Goal: Task Accomplishment & Management: Manage account settings

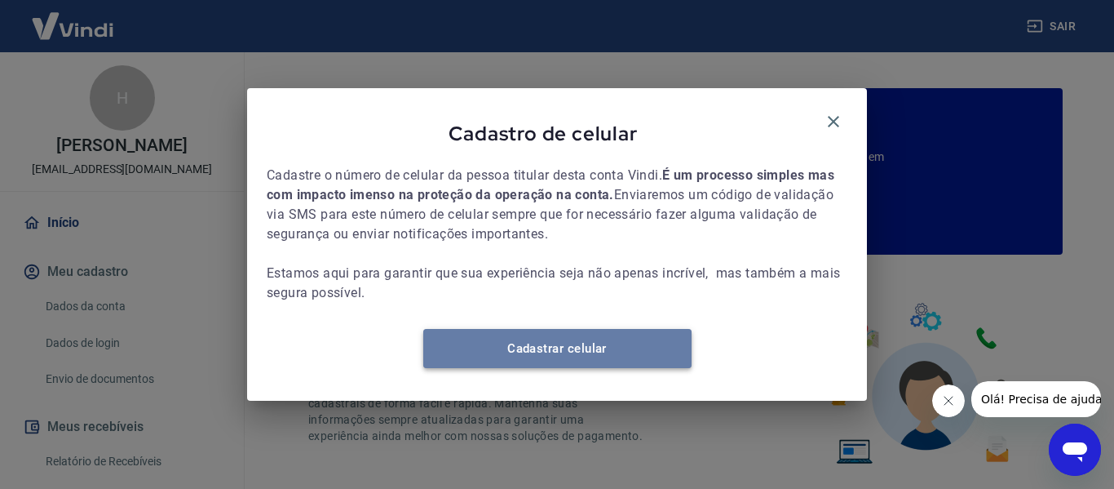
click at [516, 360] on link "Cadastrar celular" at bounding box center [557, 348] width 268 height 39
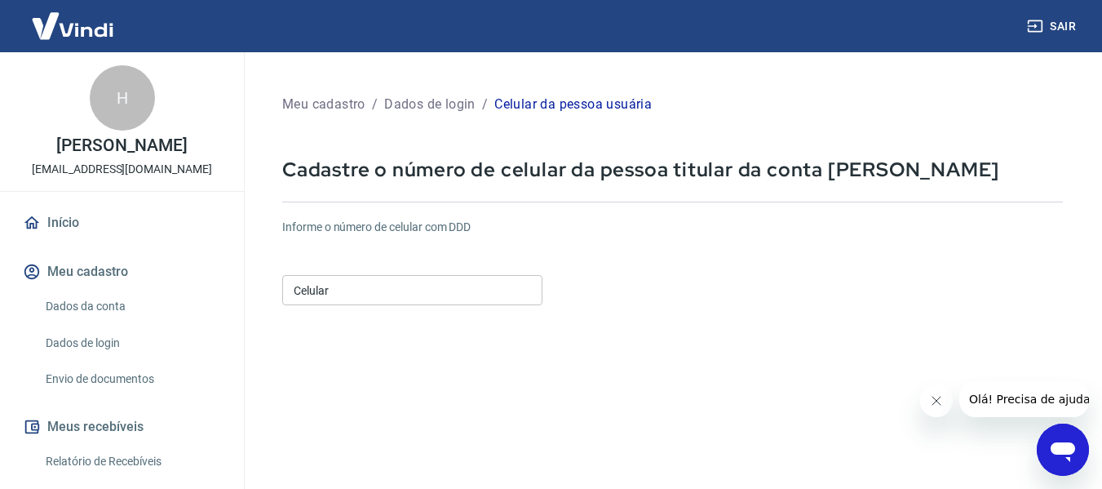
click at [357, 295] on input "Celular" at bounding box center [412, 290] width 260 height 30
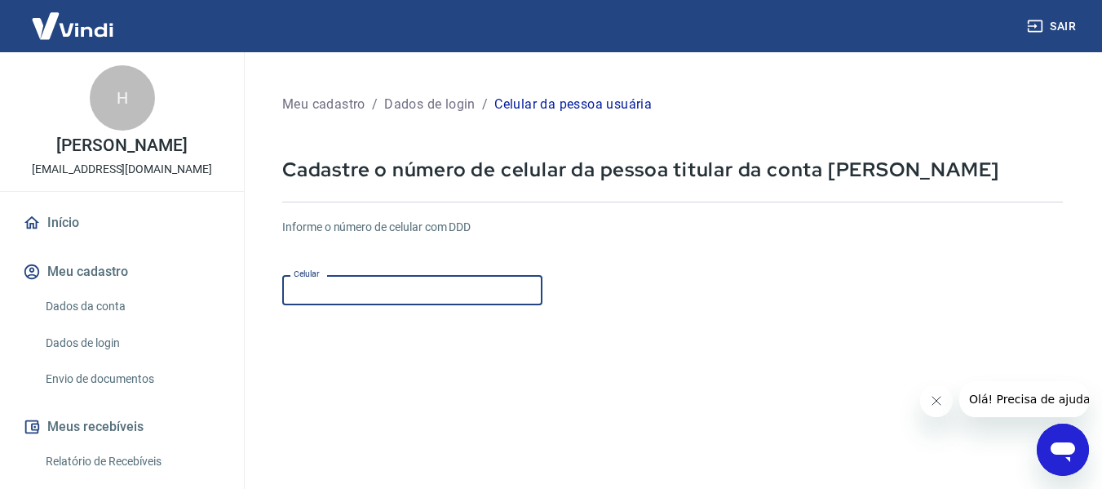
type input "[PHONE_NUMBER]"
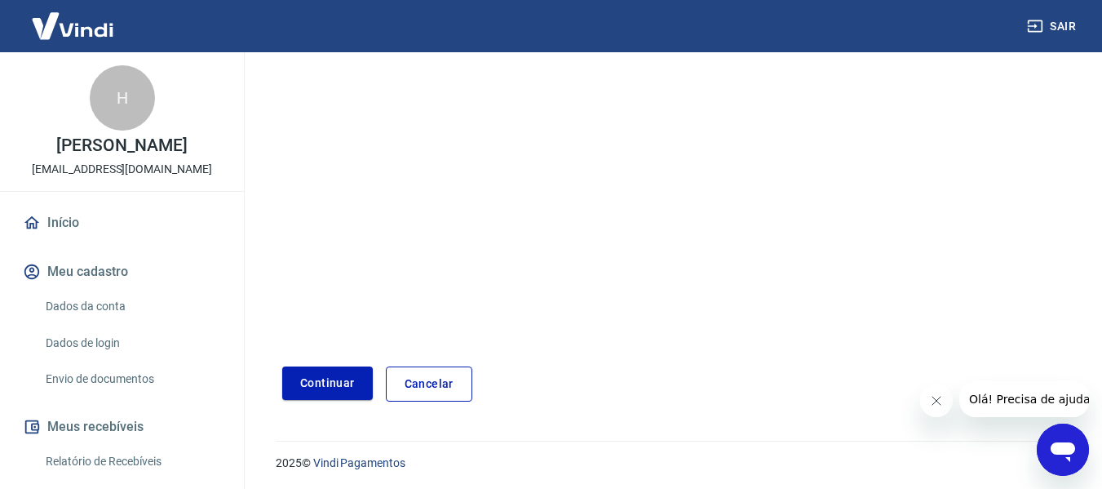
scroll to position [284, 0]
click at [327, 380] on button "Continuar" at bounding box center [327, 380] width 91 height 33
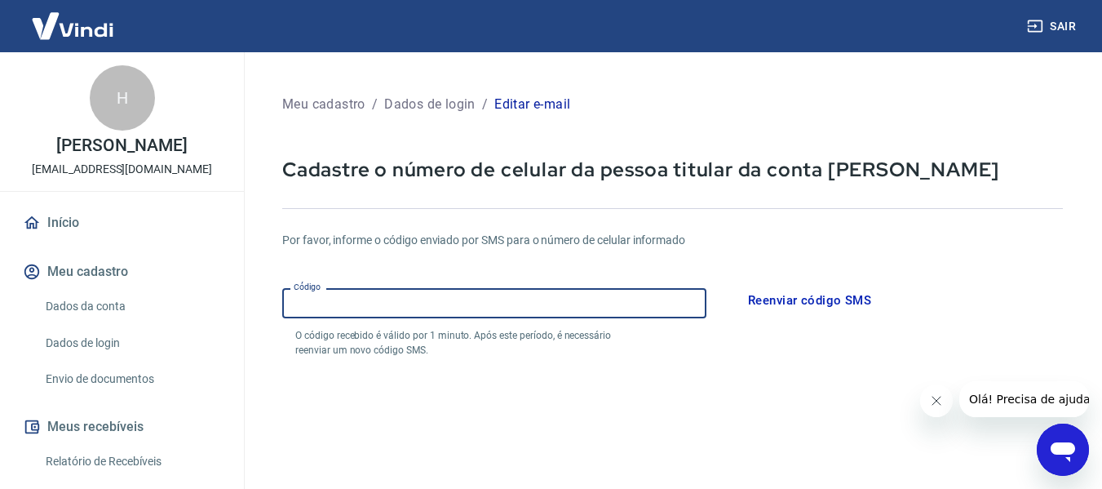
click at [383, 304] on input "Código" at bounding box center [494, 303] width 424 height 30
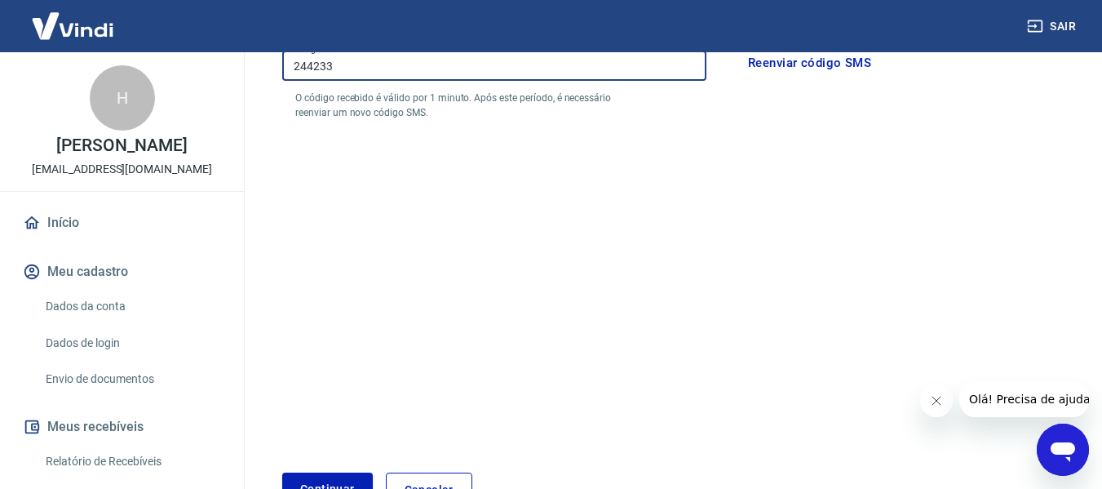
scroll to position [346, 0]
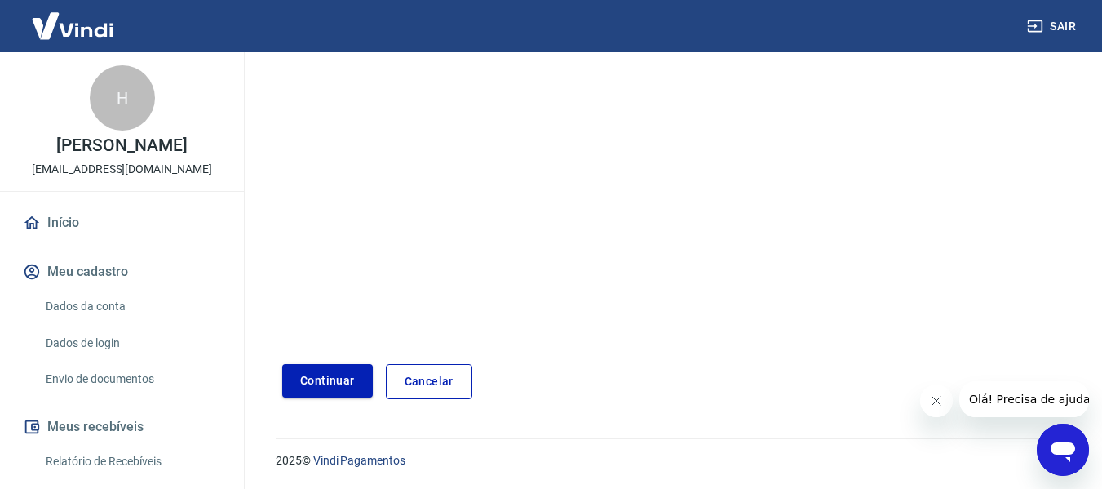
type input "244233"
click at [330, 388] on button "Continuar" at bounding box center [327, 380] width 91 height 33
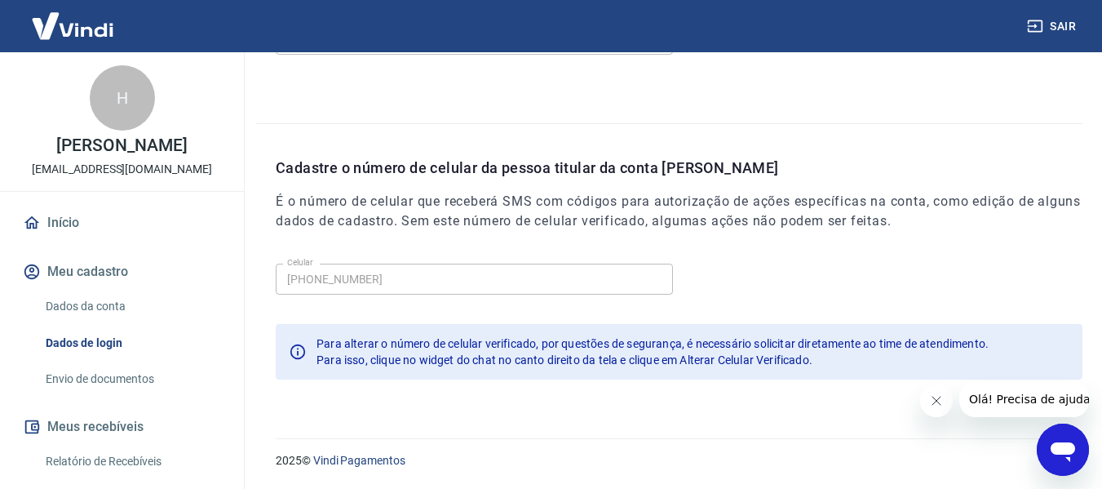
click at [942, 405] on button "Fechar mensagem da empresa" at bounding box center [935, 400] width 33 height 33
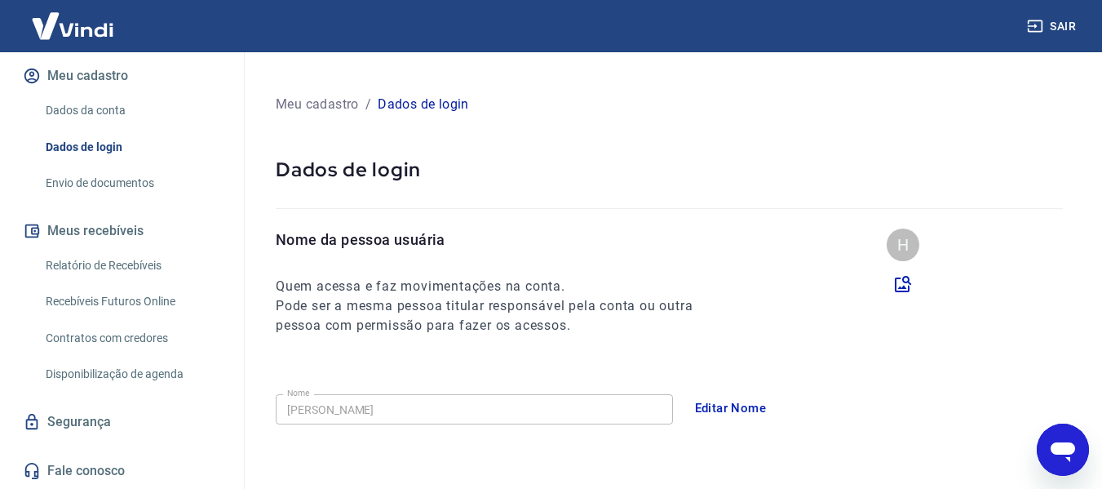
scroll to position [213, 0]
click at [1048, 24] on button "Sair" at bounding box center [1053, 26] width 59 height 30
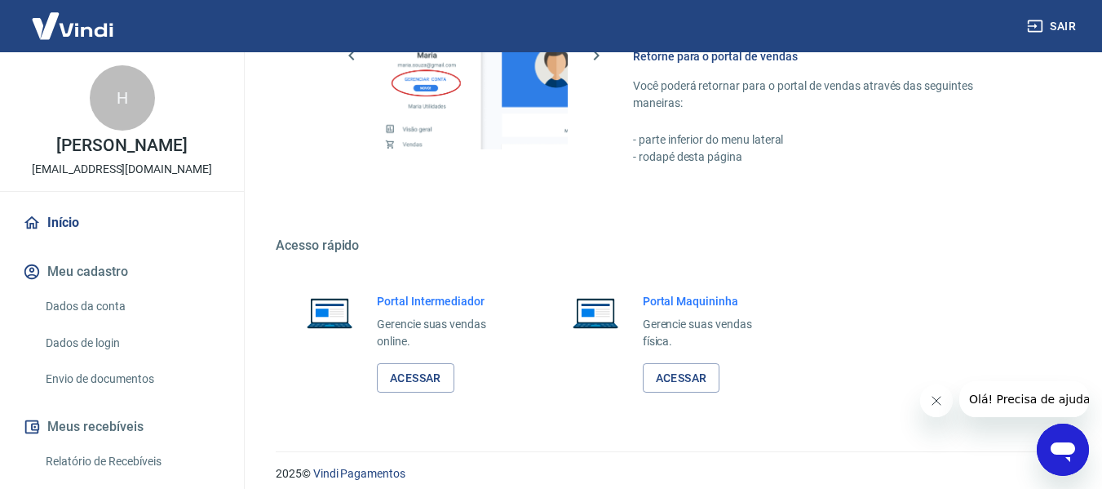
scroll to position [1019, 0]
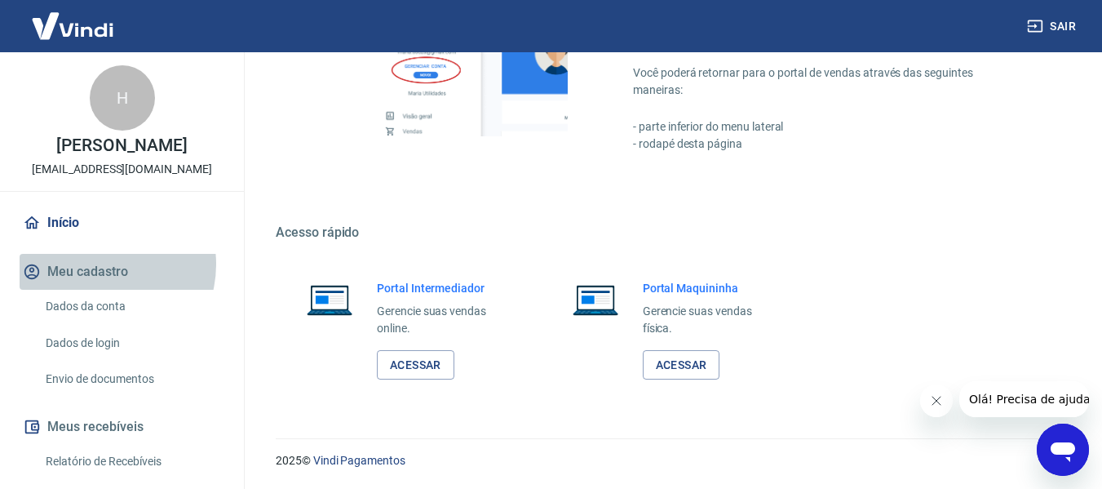
click at [101, 281] on button "Meu cadastro" at bounding box center [122, 272] width 205 height 36
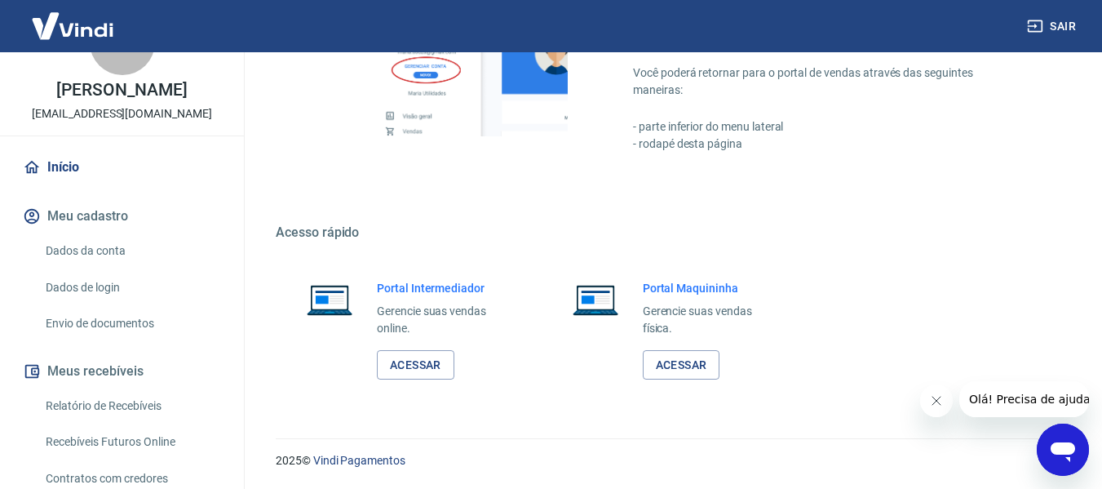
scroll to position [50, 0]
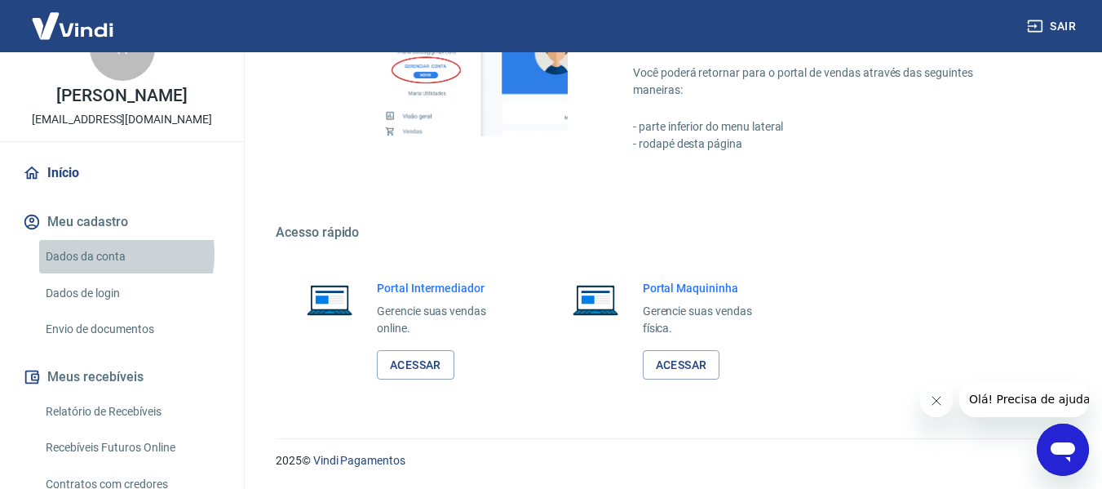
click at [96, 271] on link "Dados da conta" at bounding box center [131, 256] width 185 height 33
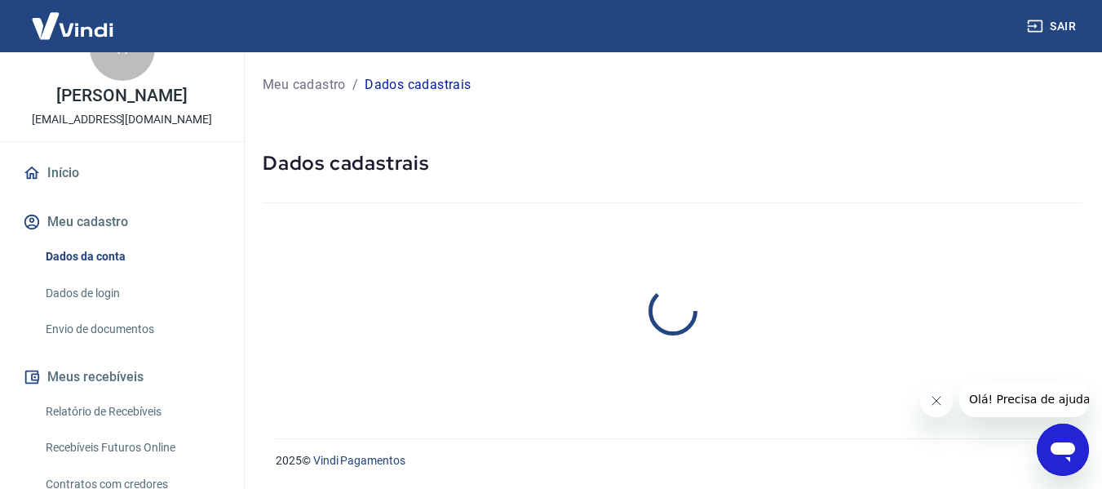
select select "TO"
select select "business"
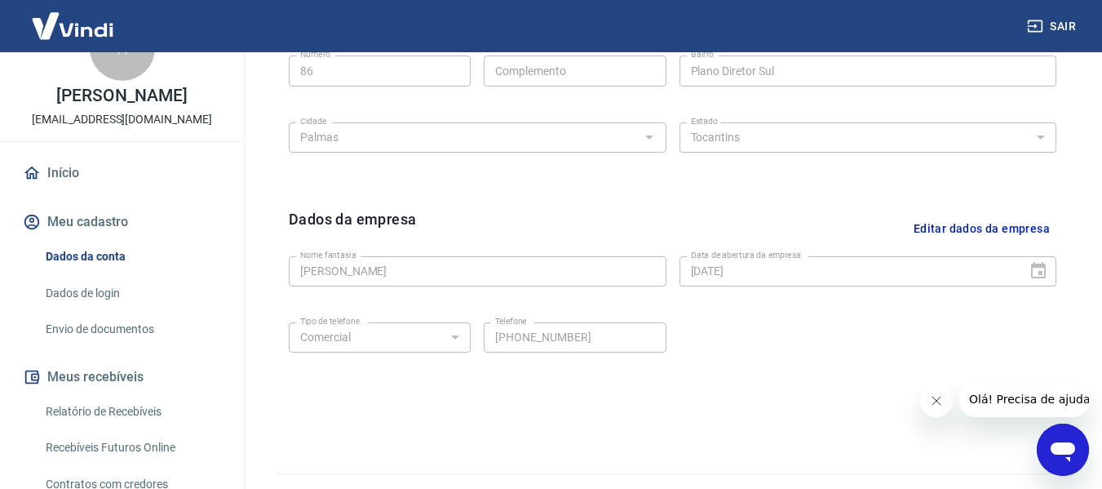
scroll to position [688, 0]
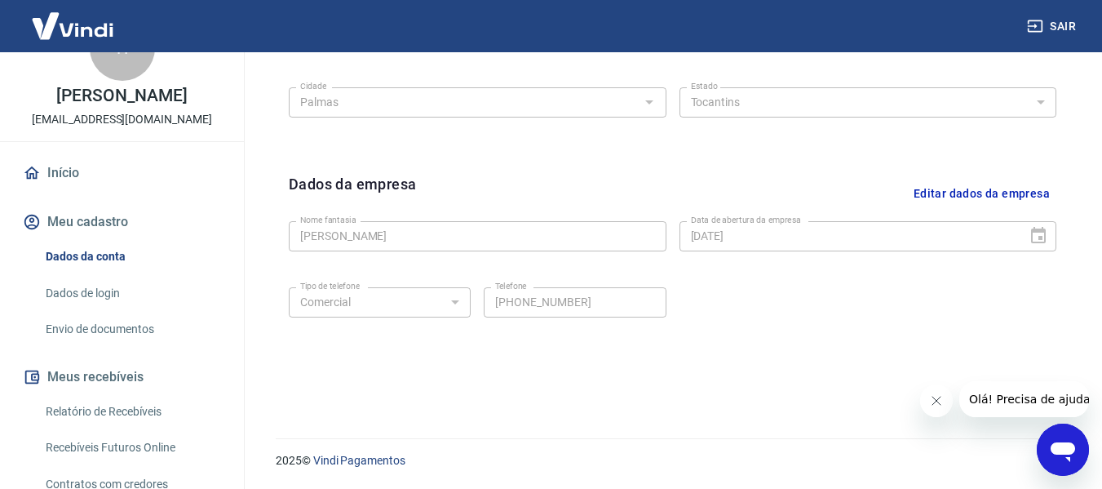
click at [117, 308] on link "Dados de login" at bounding box center [131, 293] width 185 height 33
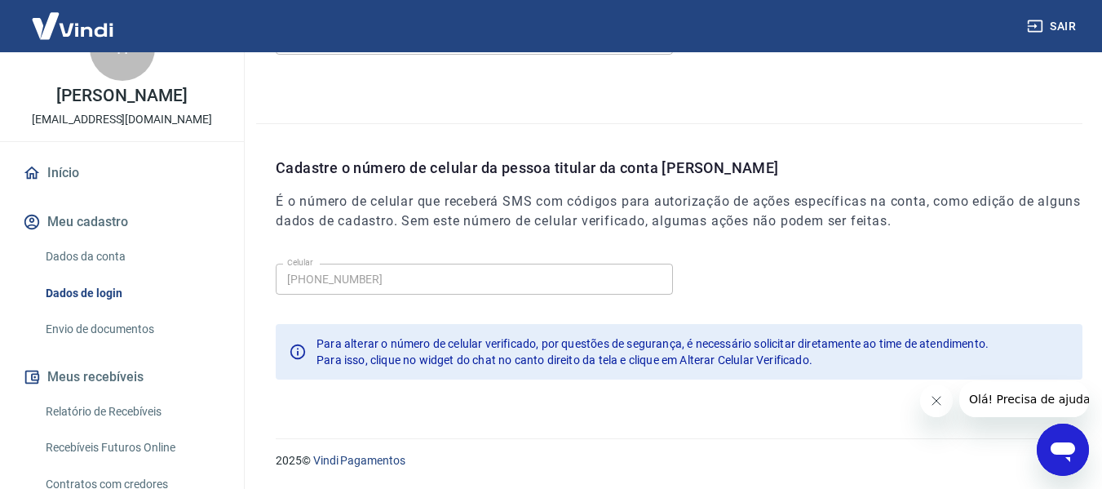
scroll to position [213, 0]
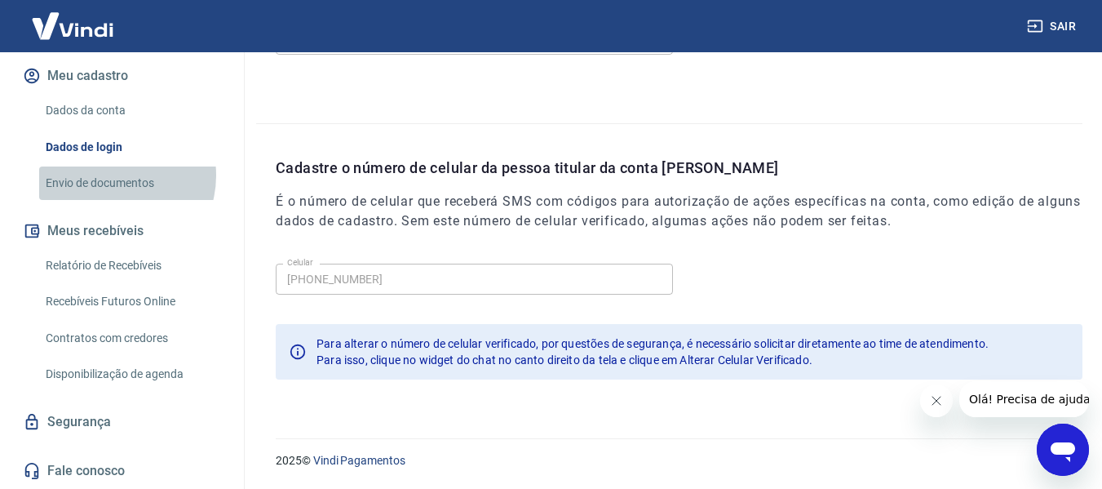
click at [112, 175] on link "Envio de documentos" at bounding box center [131, 182] width 185 height 33
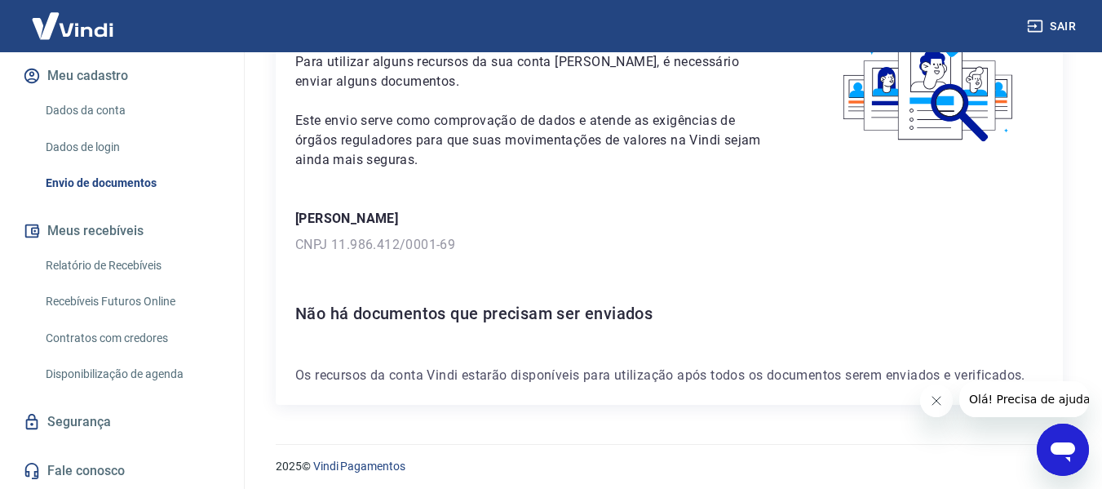
scroll to position [123, 0]
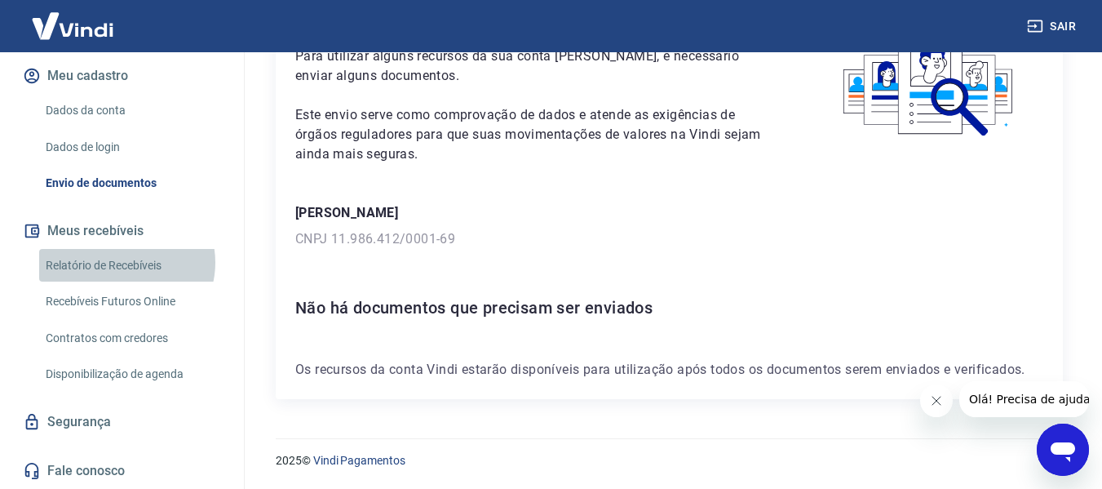
click at [123, 262] on link "Relatório de Recebíveis" at bounding box center [131, 265] width 185 height 33
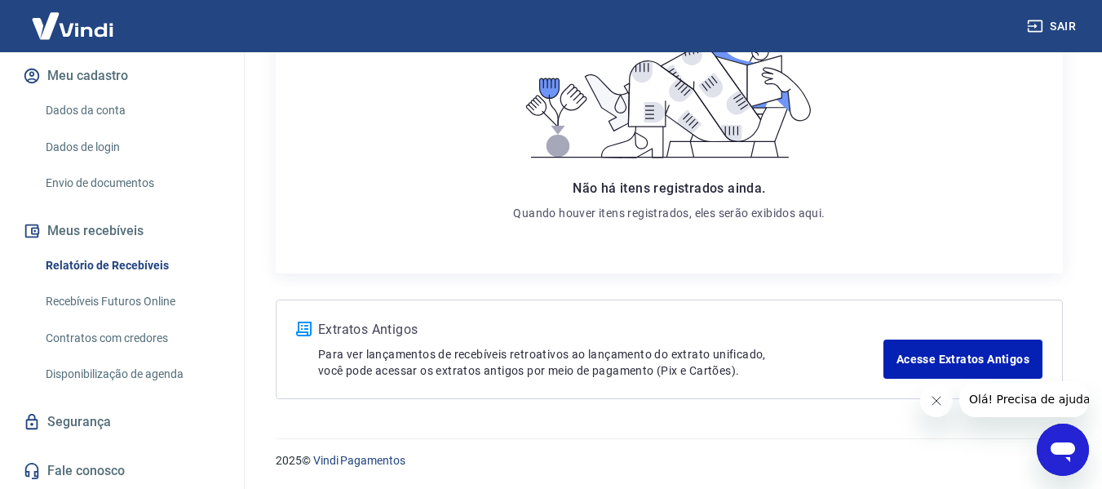
scroll to position [321, 0]
click at [82, 304] on link "Recebíveis Futuros Online" at bounding box center [131, 301] width 185 height 33
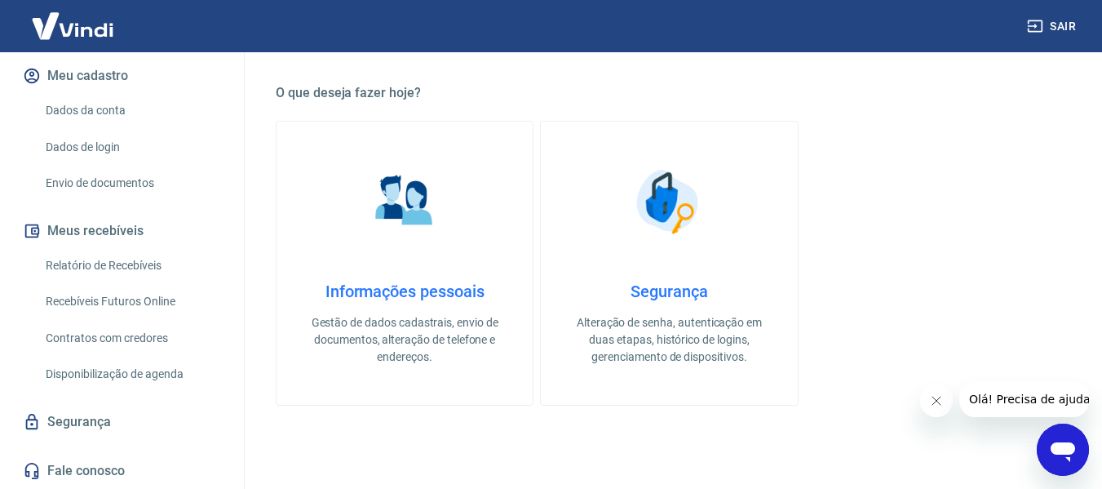
scroll to position [131, 0]
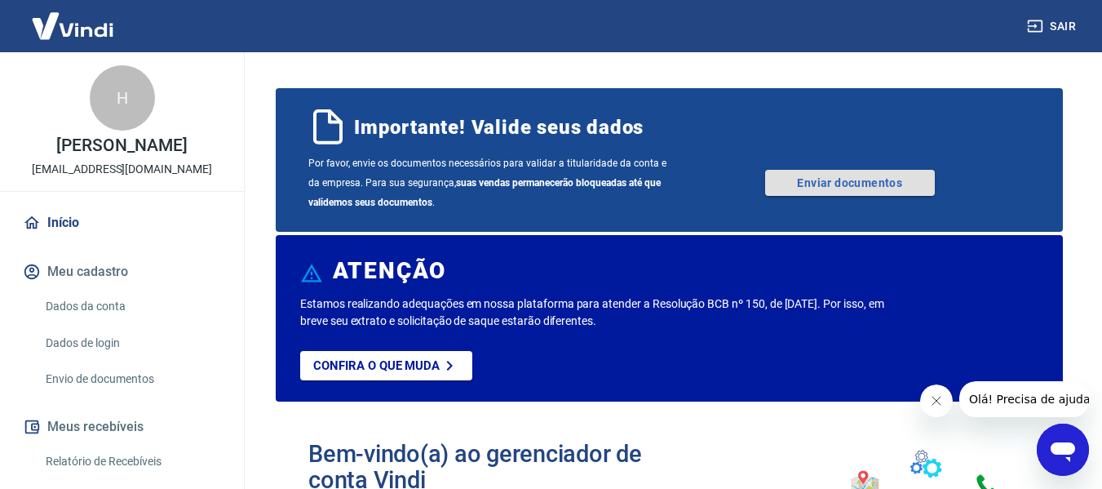
click at [846, 184] on link "Enviar documentos" at bounding box center [850, 183] width 170 height 26
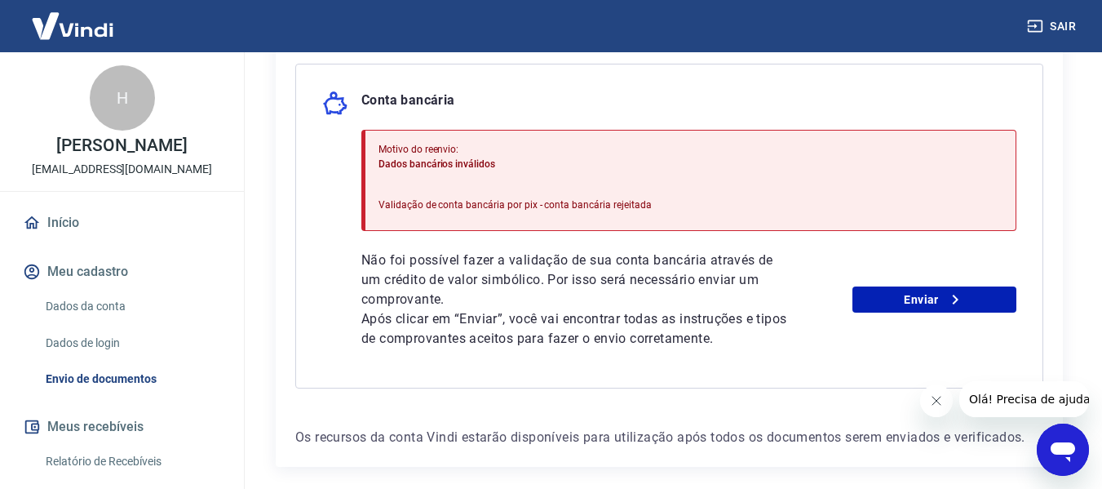
scroll to position [408, 0]
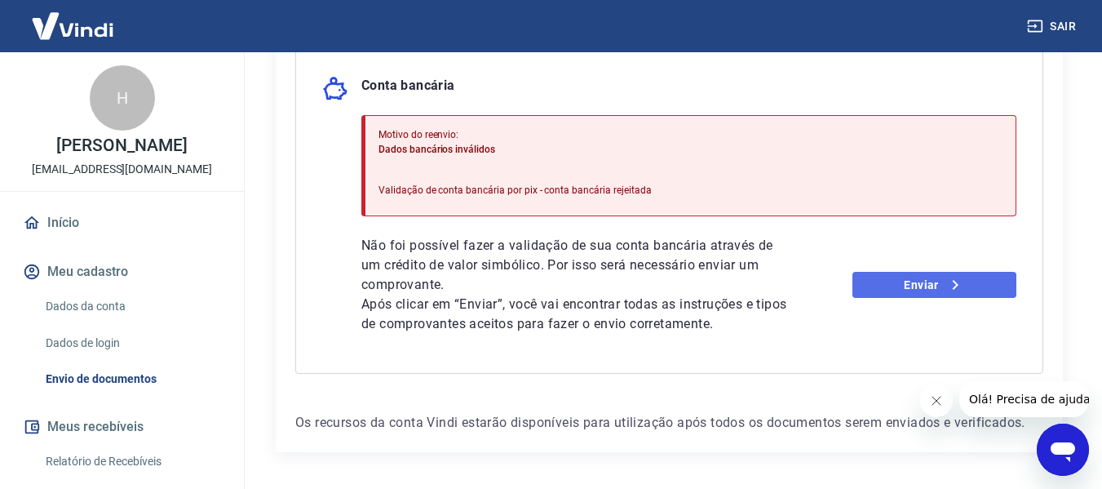
click at [889, 284] on link "Enviar" at bounding box center [935, 285] width 164 height 26
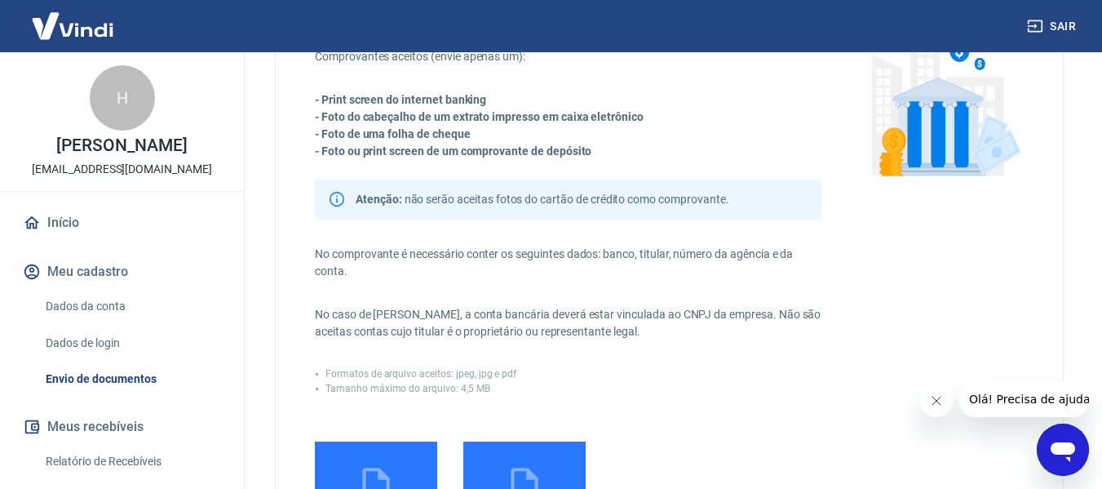
scroll to position [326, 0]
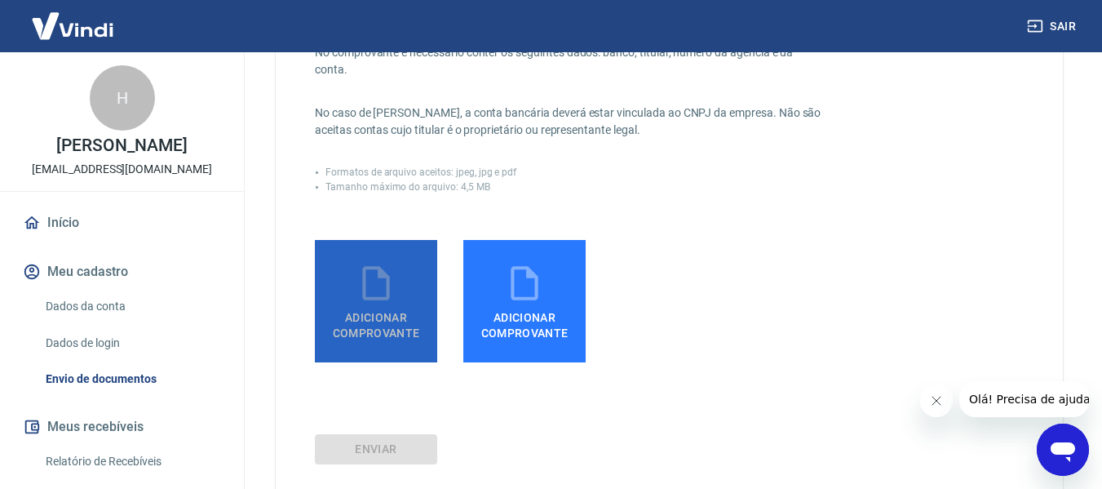
click at [361, 338] on span "Adicionar comprovante" at bounding box center [375, 321] width 109 height 37
click at [0, 0] on input "Adicionar comprovante" at bounding box center [0, 0] width 0 height 0
click at [392, 328] on span "Adicionar comprovante" at bounding box center [375, 321] width 109 height 37
click at [0, 0] on input "Adicionar comprovante" at bounding box center [0, 0] width 0 height 0
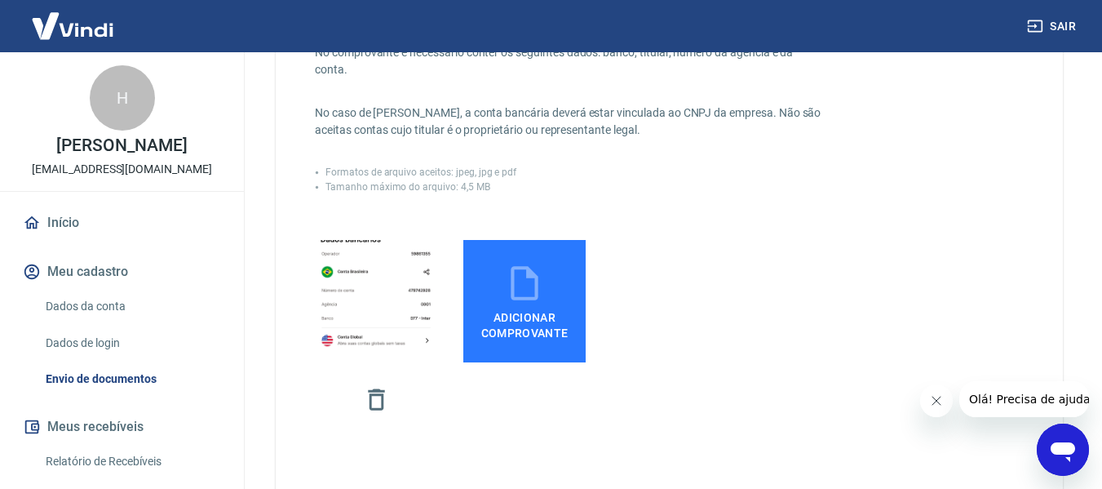
click at [512, 331] on span "Adicionar comprovante" at bounding box center [524, 321] width 109 height 37
click at [0, 0] on input "Adicionar comprovante" at bounding box center [0, 0] width 0 height 0
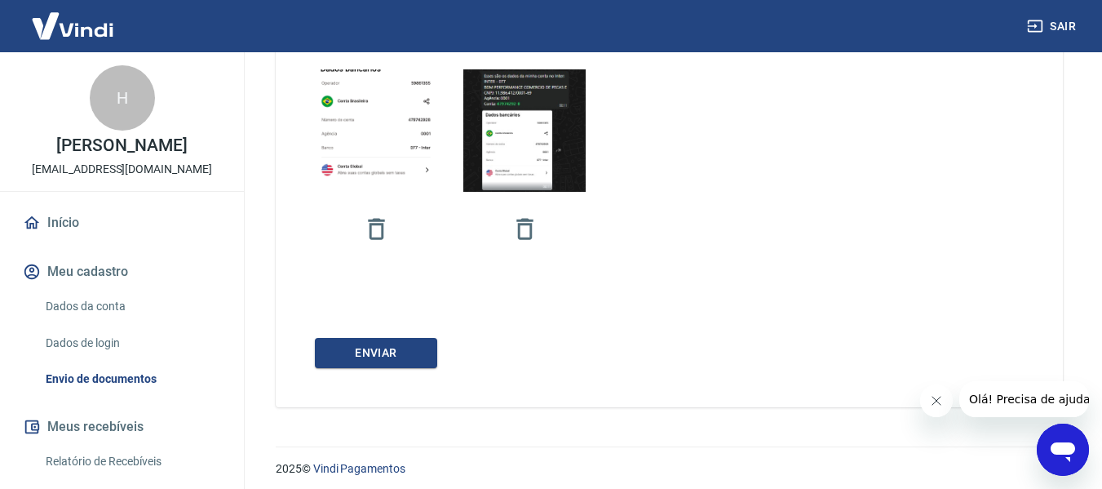
scroll to position [505, 0]
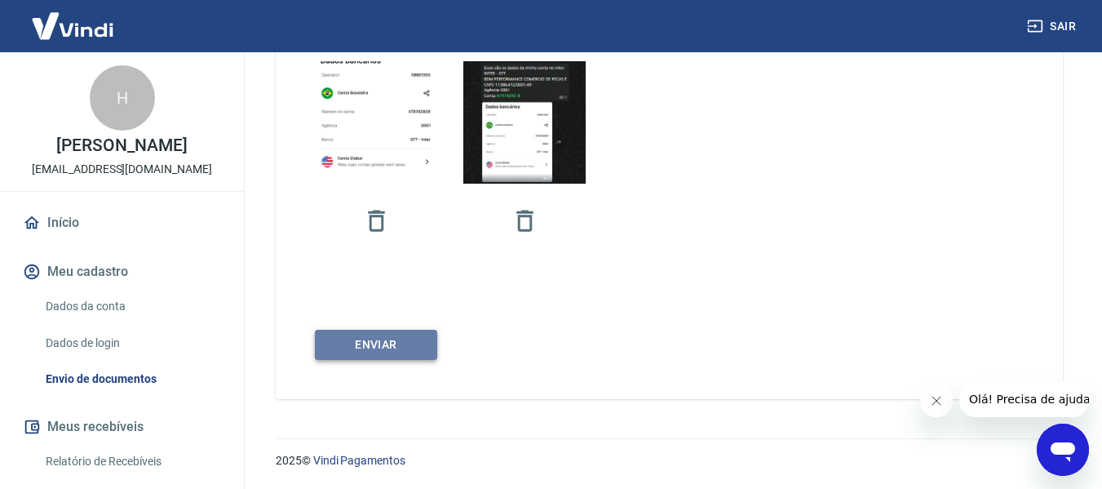
click at [372, 348] on button "ENVIAR" at bounding box center [376, 345] width 122 height 30
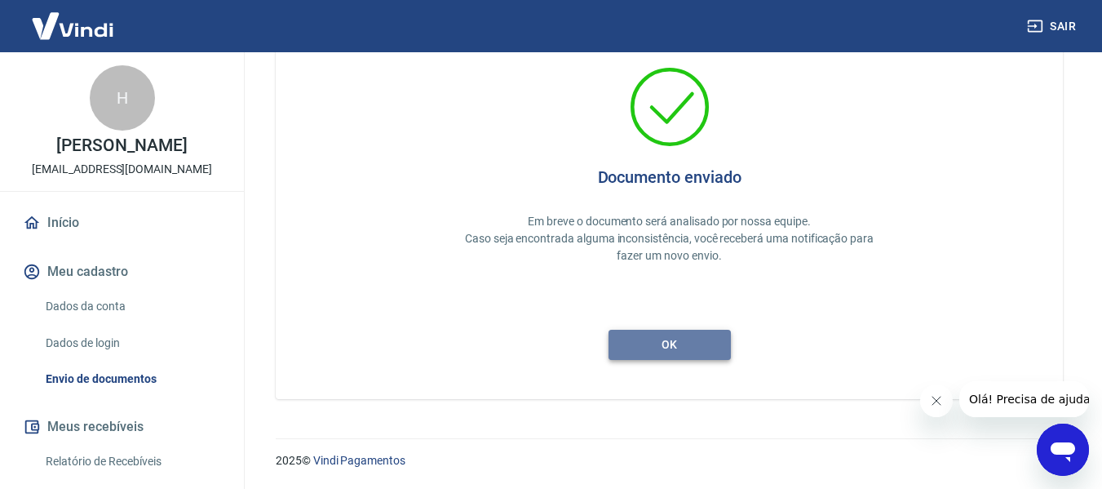
click at [664, 344] on button "ok" at bounding box center [670, 345] width 122 height 30
